Goal: Information Seeking & Learning: Find specific fact

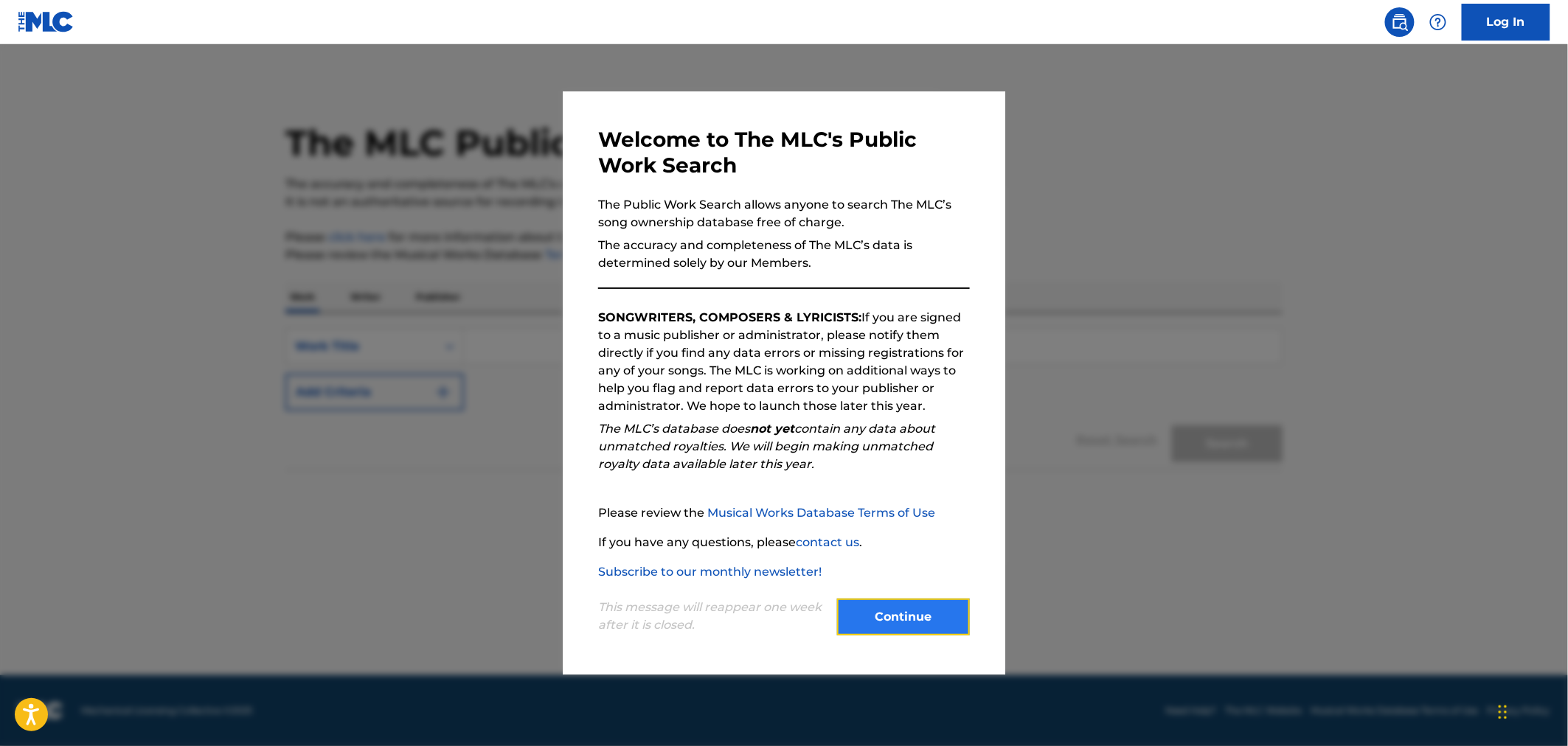
click at [897, 491] on button "Continue" at bounding box center [903, 616] width 133 height 37
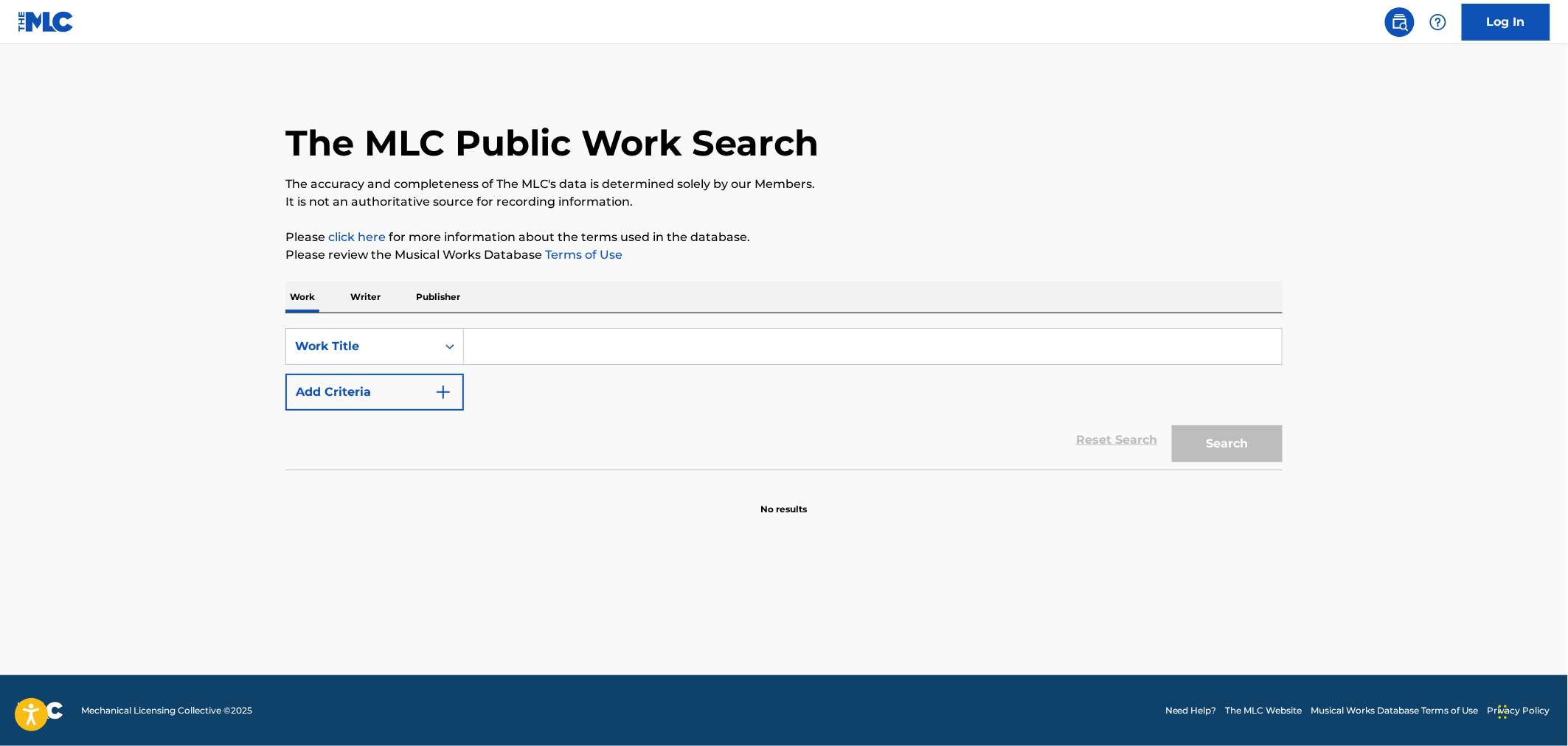
click at [535, 355] on input "Search Form" at bounding box center [872, 346] width 818 height 35
type input "let it be"
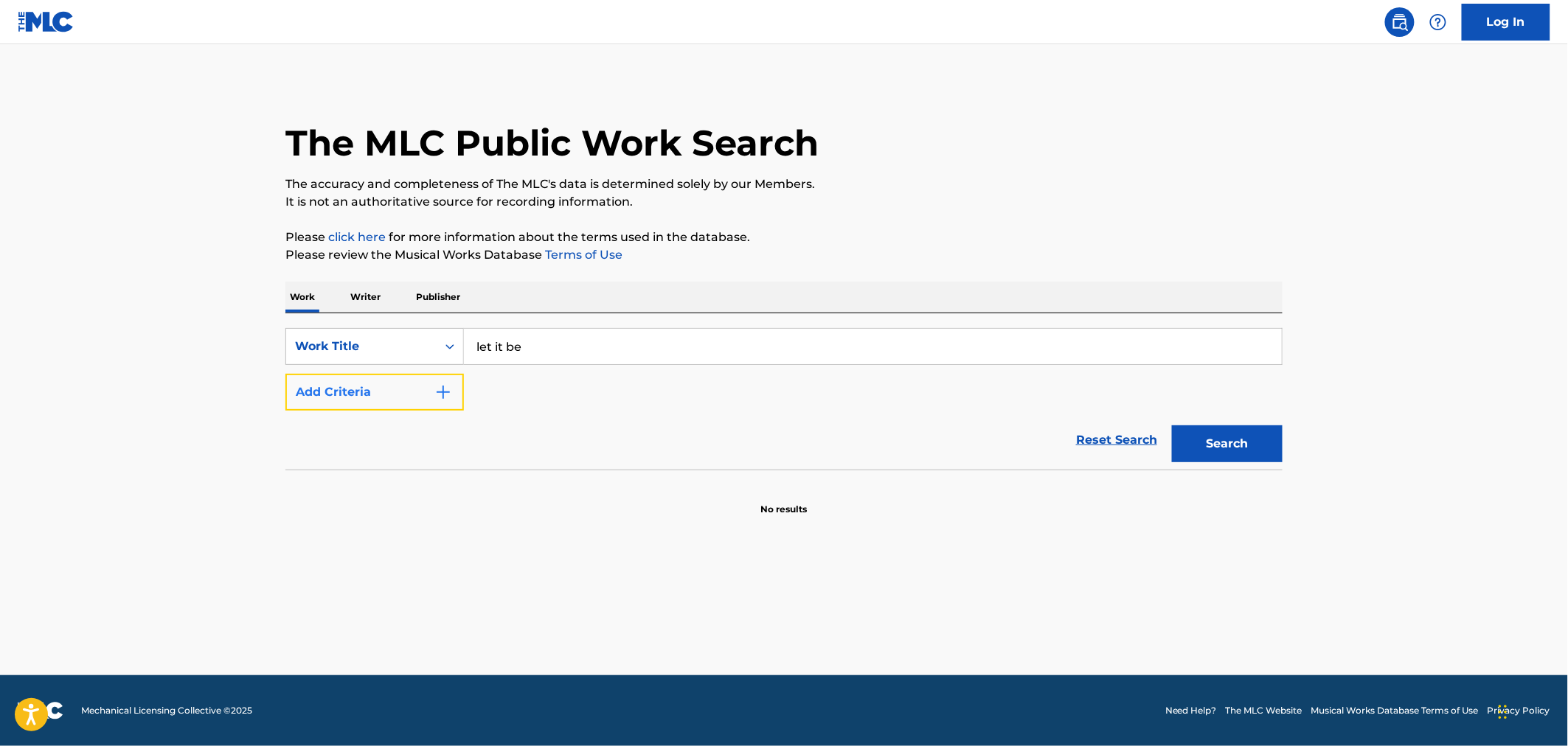
click at [433, 387] on button "Add Criteria" at bounding box center [374, 392] width 178 height 37
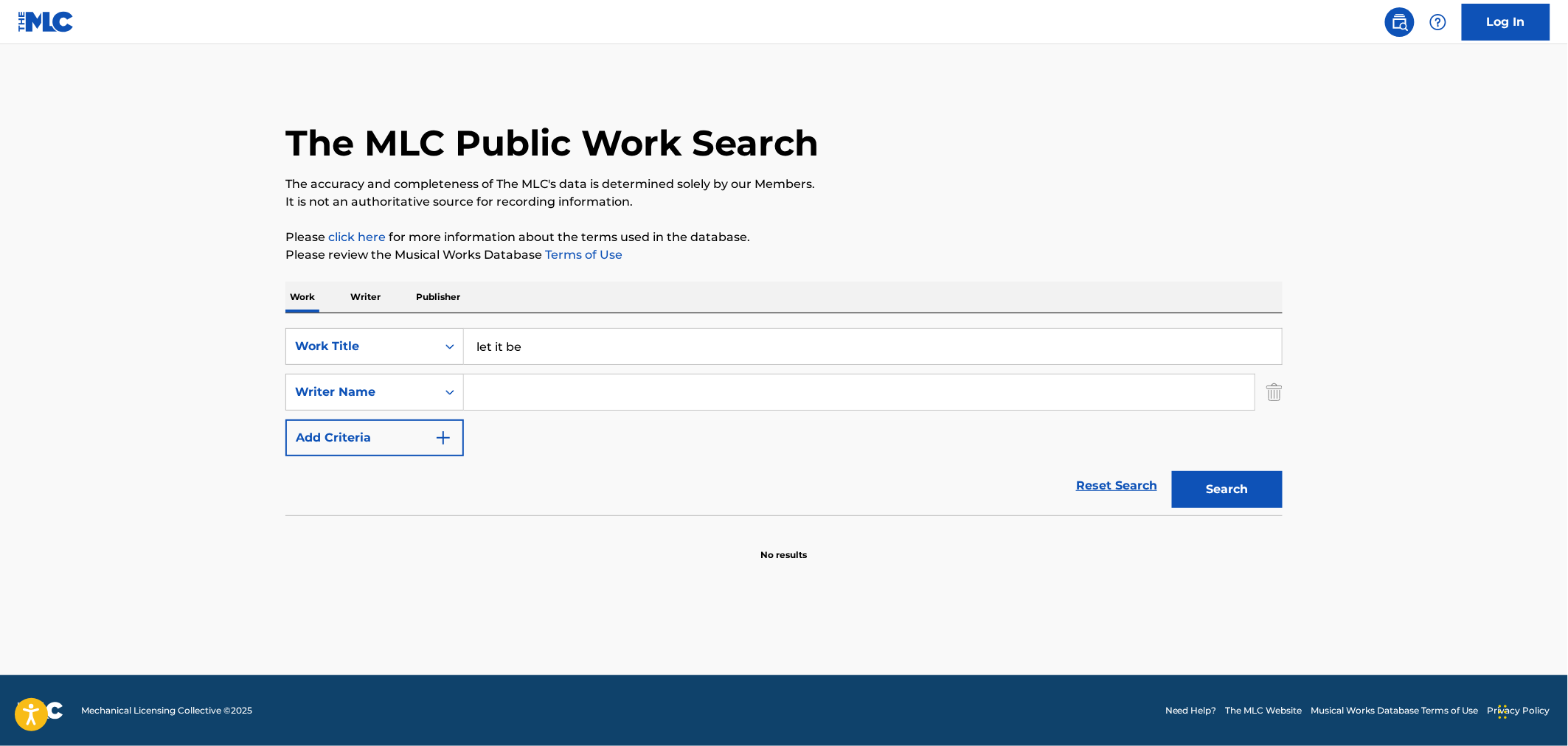
click at [533, 391] on input "Search Form" at bounding box center [859, 392] width 790 height 35
type input "[PERSON_NAME]"
click at [1084, 471] on button "Search" at bounding box center [1227, 489] width 111 height 37
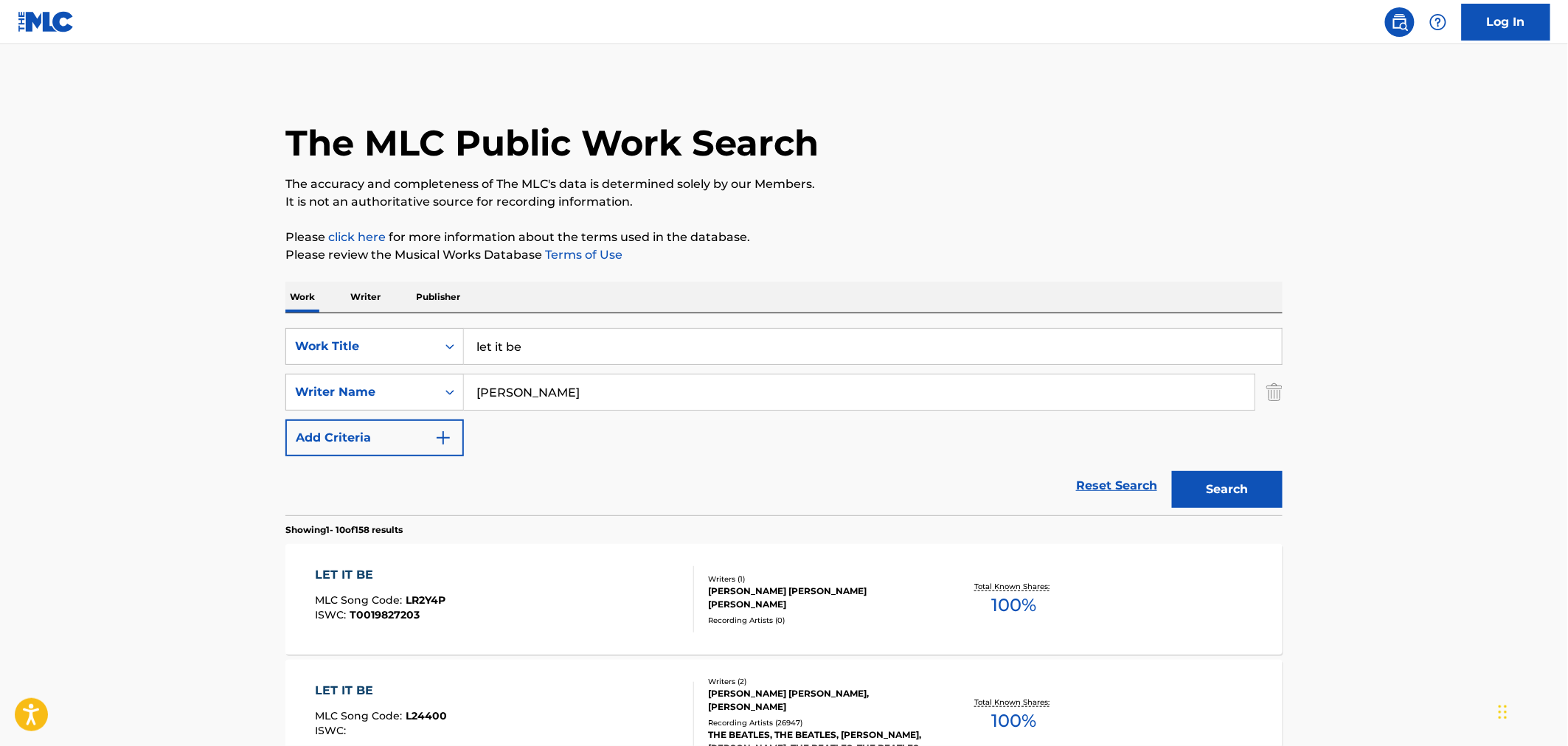
click at [843, 491] on div "[PERSON_NAME] [PERSON_NAME], [PERSON_NAME]" at bounding box center [819, 700] width 222 height 27
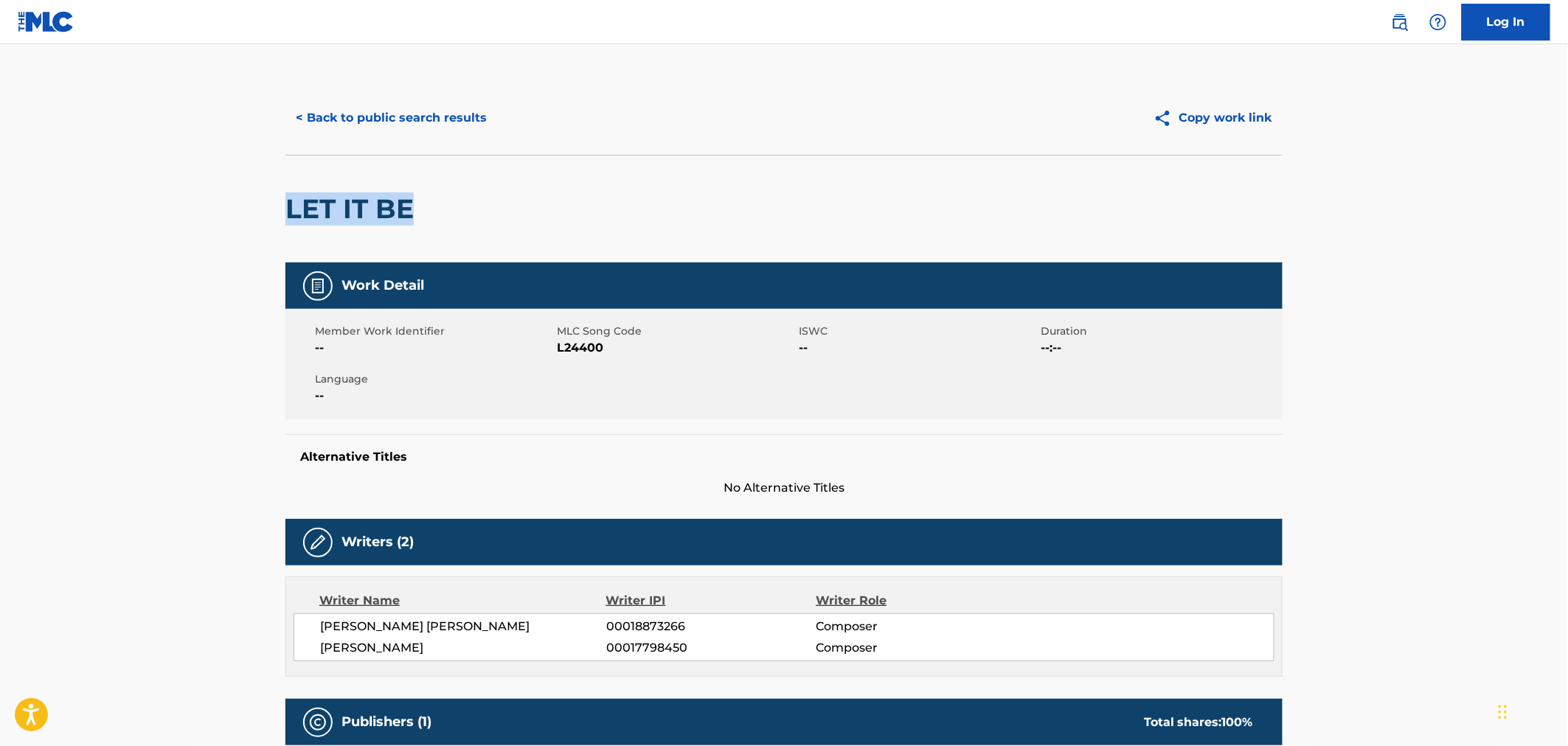
drag, startPoint x: 1565, startPoint y: 148, endPoint x: 1534, endPoint y: 248, distance: 104.7
click at [1084, 253] on html "Accessibility Screen-Reader Guide, Feedback, and Issue Reporting | New window C…" at bounding box center [784, 373] width 1568 height 746
drag, startPoint x: 1451, startPoint y: 329, endPoint x: 1488, endPoint y: 316, distance: 39.2
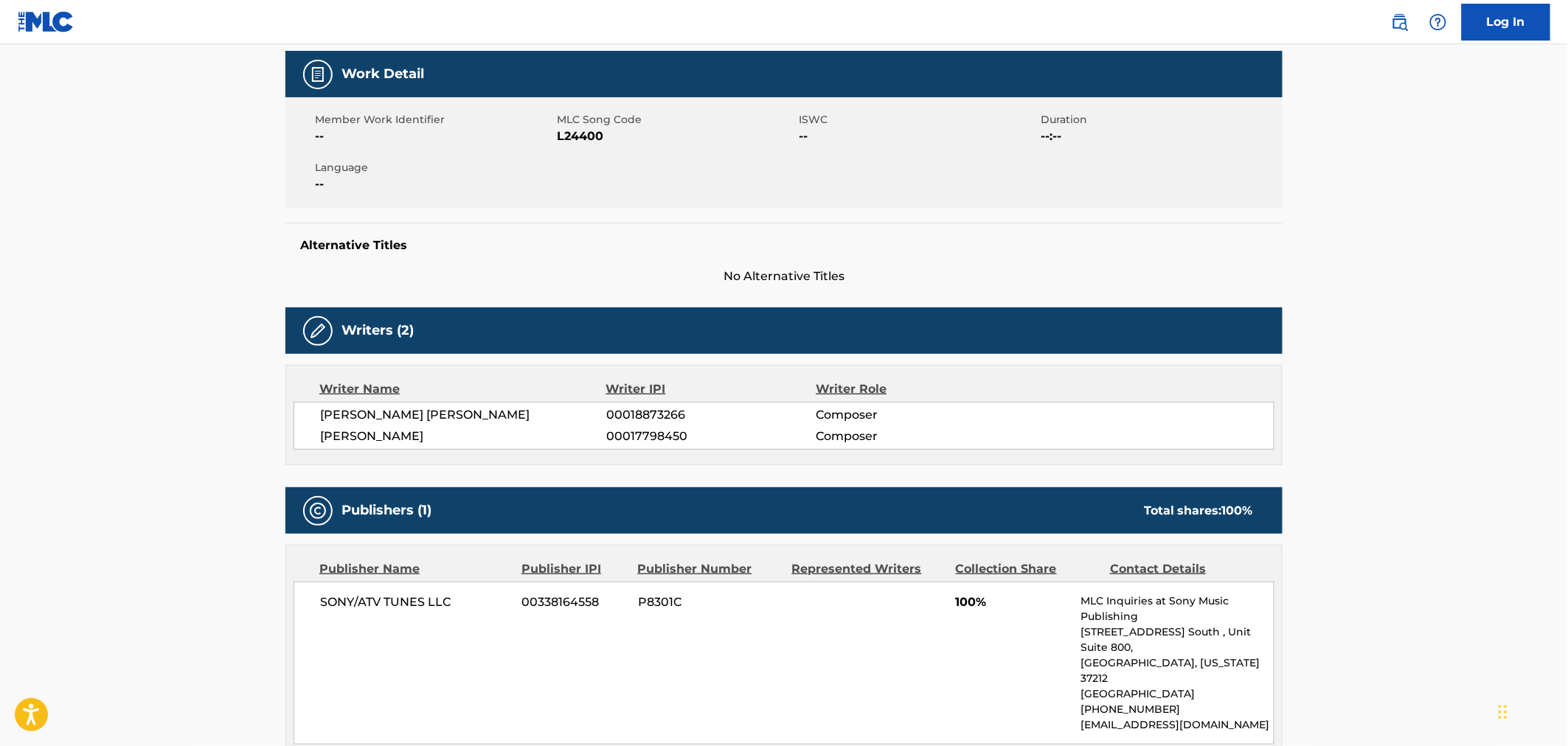
scroll to position [229, 0]
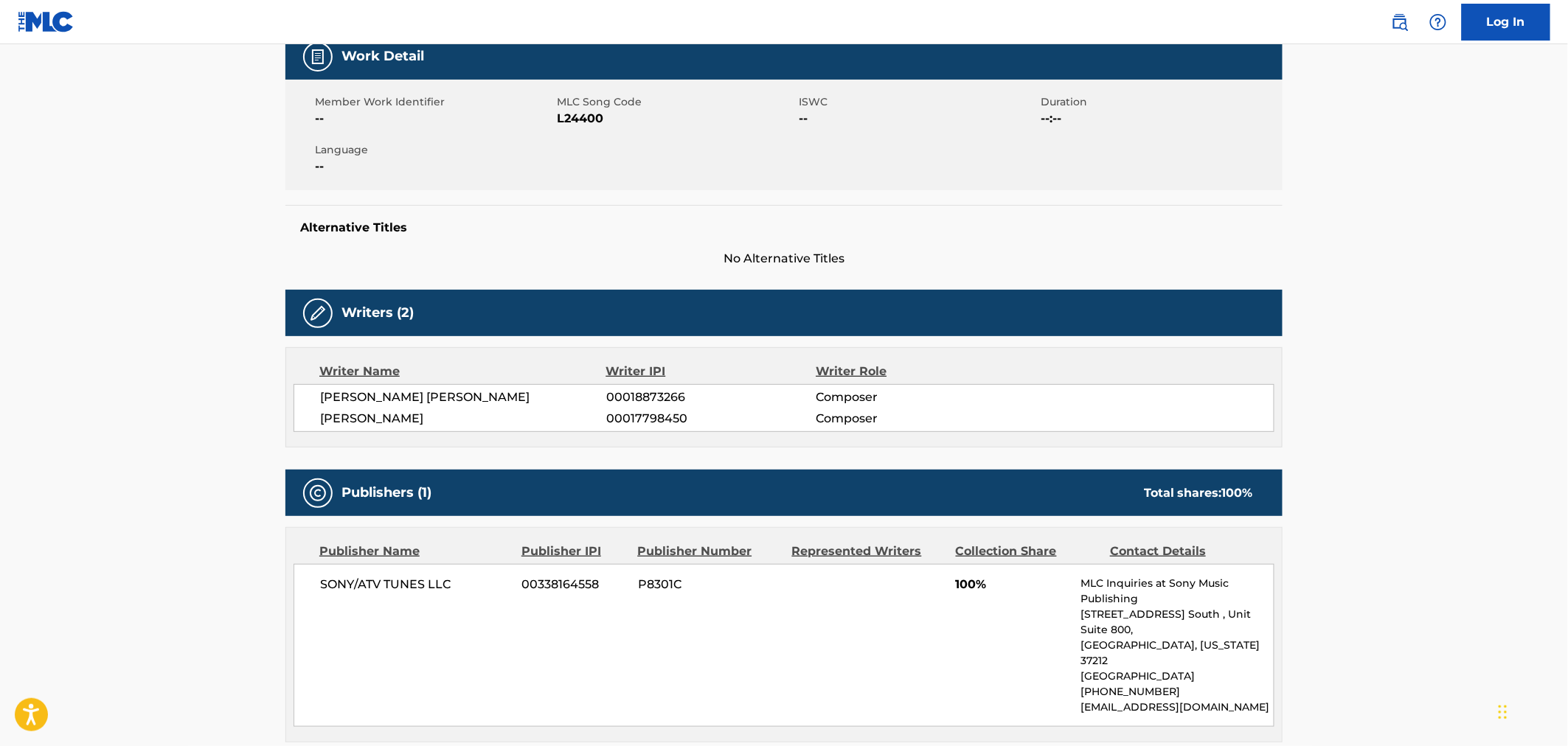
click at [1084, 140] on main "< Back to public search results Copy work link LET IT BE Work Detail Member Wor…" at bounding box center [784, 565] width 1568 height 1500
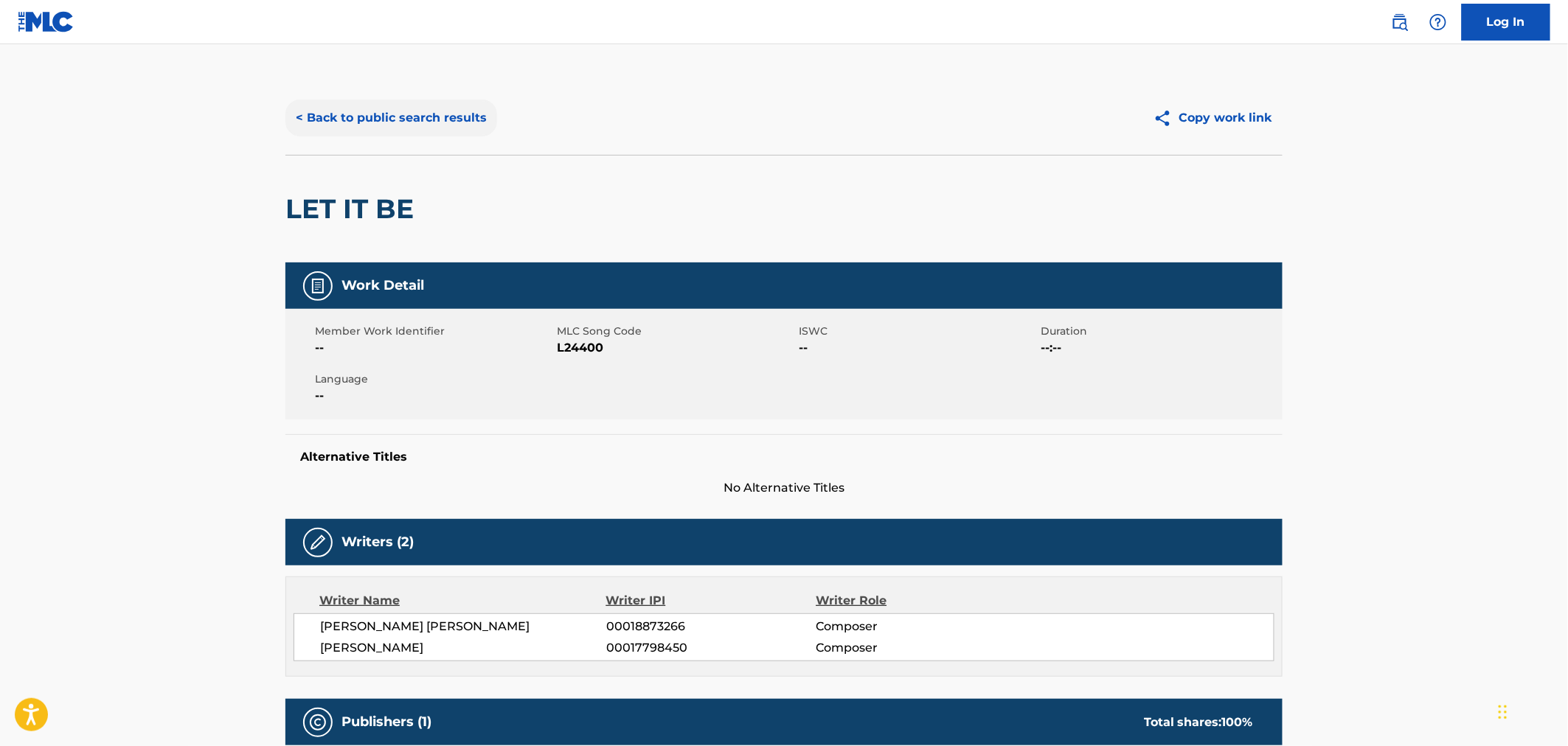
click at [408, 121] on button "< Back to public search results" at bounding box center [391, 117] width 212 height 37
